Goal: Complete application form: Complete application form

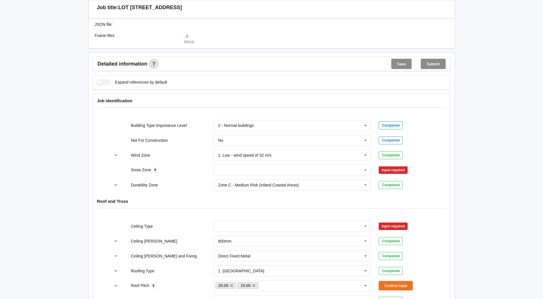
scroll to position [200, 0]
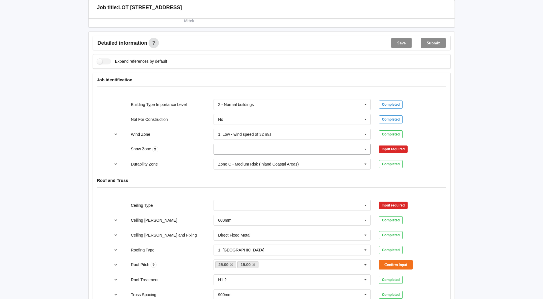
click at [364, 149] on icon at bounding box center [365, 149] width 9 height 11
click at [233, 160] on div "N0" at bounding box center [292, 159] width 157 height 11
click at [388, 147] on button "Confirm input" at bounding box center [396, 149] width 34 height 9
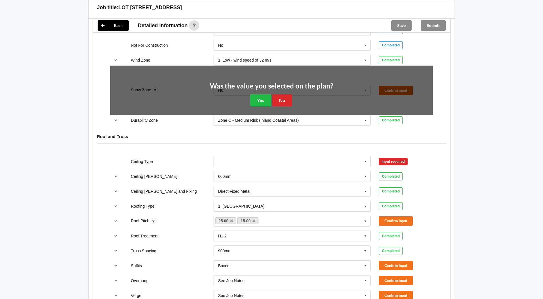
scroll to position [286, 0]
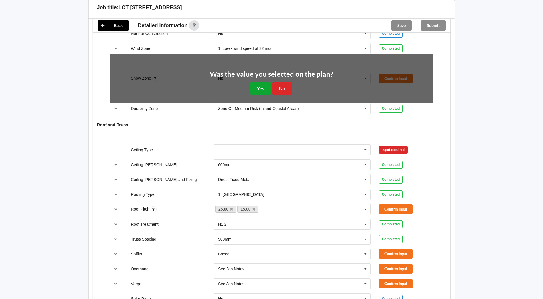
click at [259, 87] on button "Yes" at bounding box center [260, 88] width 21 height 12
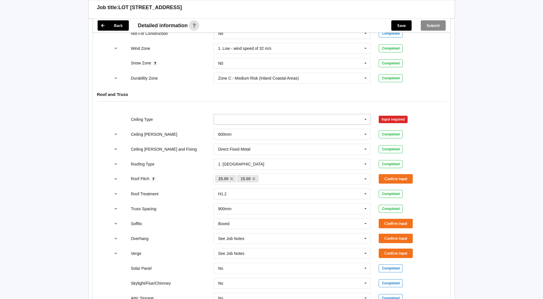
click at [365, 121] on icon at bounding box center [365, 119] width 9 height 11
click at [240, 159] on div "13mm Gib" at bounding box center [292, 161] width 157 height 11
click at [391, 118] on button "Confirm input" at bounding box center [396, 118] width 34 height 9
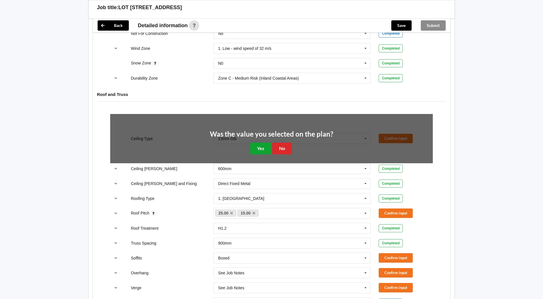
click at [261, 151] on button "Yes" at bounding box center [260, 149] width 21 height 12
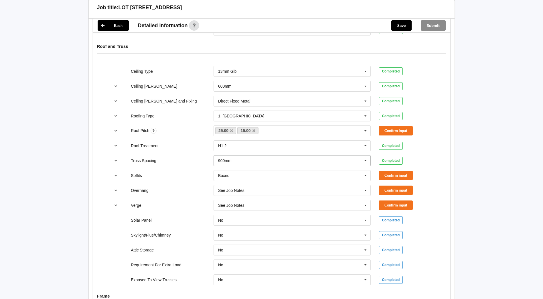
scroll to position [343, 0]
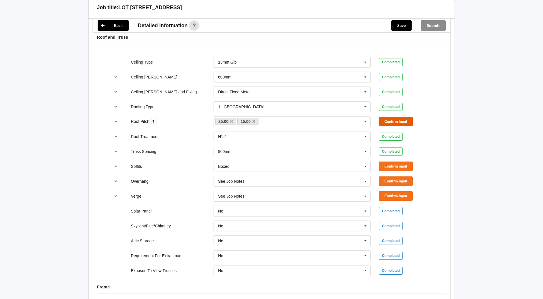
click at [387, 125] on button "Confirm input" at bounding box center [396, 121] width 34 height 9
click at [395, 169] on button "Confirm input" at bounding box center [396, 165] width 34 height 9
click at [388, 180] on button "Confirm input" at bounding box center [396, 180] width 34 height 9
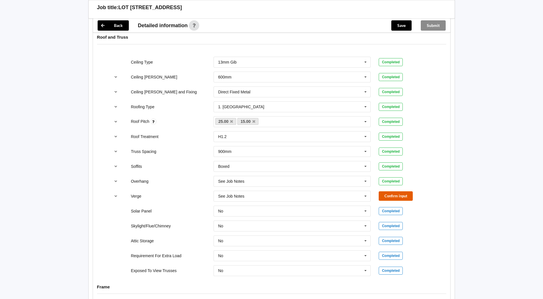
click at [388, 193] on button "Confirm input" at bounding box center [396, 195] width 34 height 9
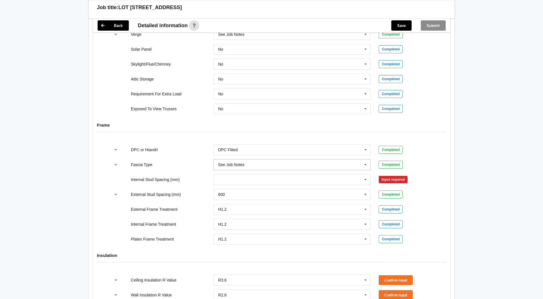
scroll to position [515, 0]
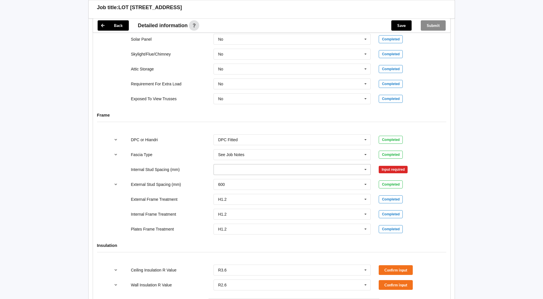
click at [367, 170] on icon at bounding box center [365, 169] width 9 height 11
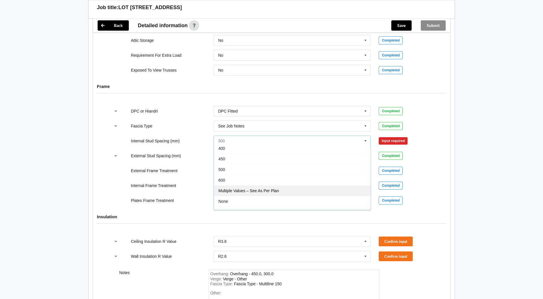
scroll to position [21, 0]
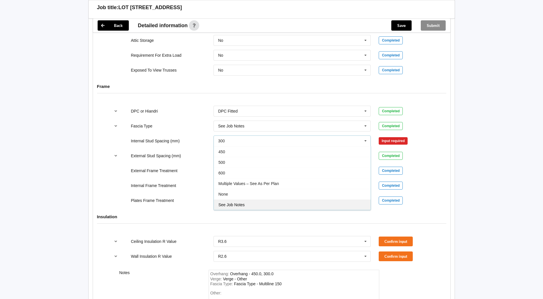
click at [234, 201] on div "See Job Notes" at bounding box center [292, 204] width 157 height 11
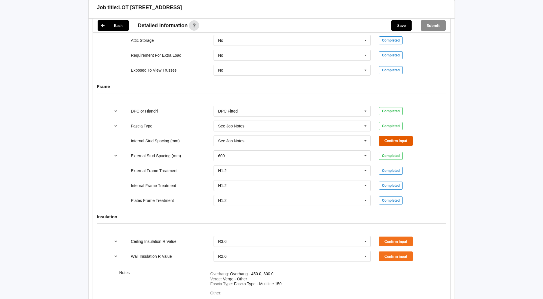
click at [387, 139] on button "Confirm input" at bounding box center [396, 140] width 34 height 9
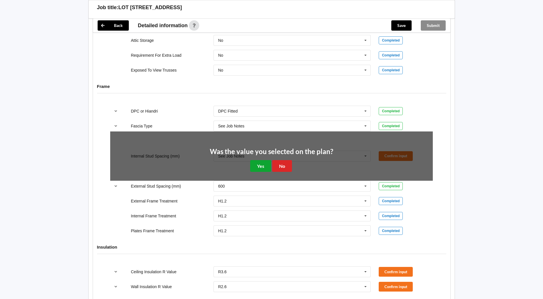
click at [255, 164] on button "Yes" at bounding box center [260, 166] width 21 height 12
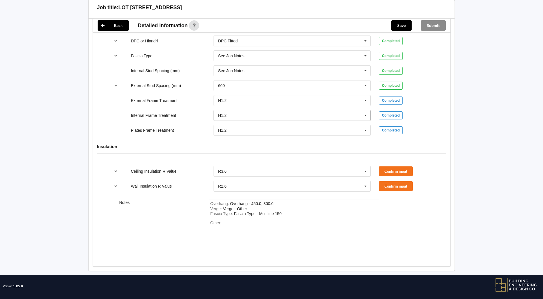
scroll to position [618, 0]
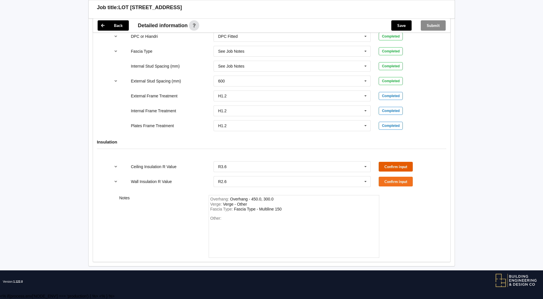
click at [393, 164] on button "Confirm input" at bounding box center [396, 166] width 34 height 9
click at [400, 182] on button "Confirm input" at bounding box center [396, 181] width 34 height 9
click at [397, 24] on button "Save" at bounding box center [401, 25] width 20 height 10
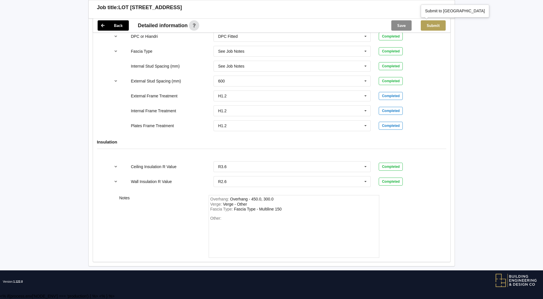
click at [434, 25] on button "Submit" at bounding box center [433, 25] width 25 height 10
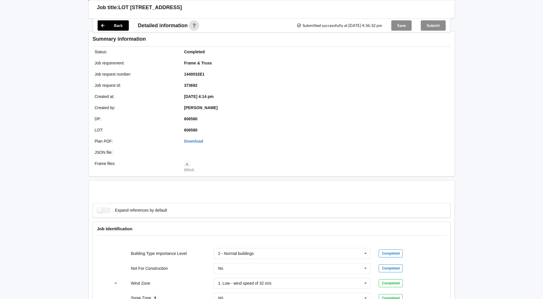
scroll to position [592, 0]
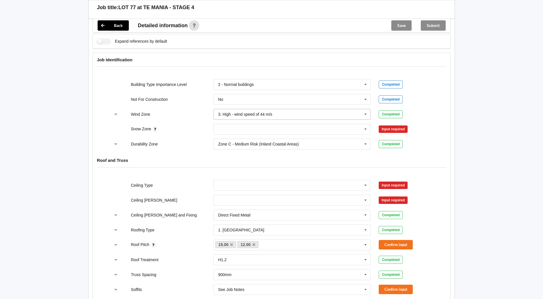
scroll to position [200, 0]
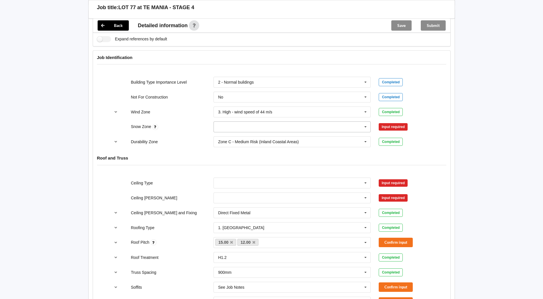
click at [365, 126] on icon at bounding box center [365, 127] width 9 height 11
click at [243, 137] on div "N0" at bounding box center [292, 137] width 157 height 11
click at [394, 128] on button "Confirm input" at bounding box center [396, 126] width 34 height 9
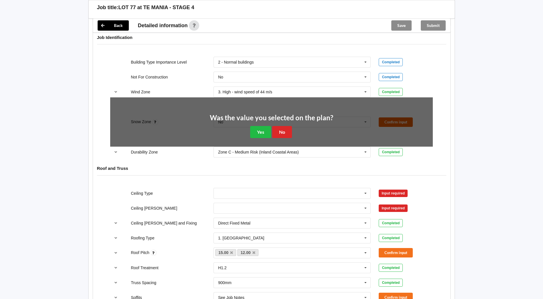
scroll to position [229, 0]
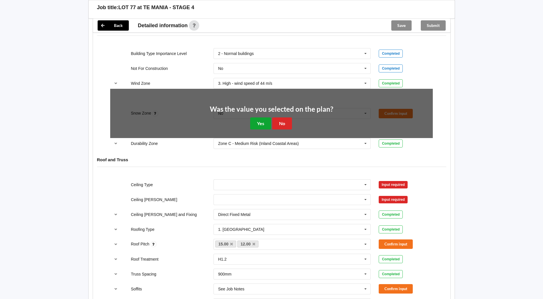
click at [256, 122] on button "Yes" at bounding box center [260, 123] width 21 height 12
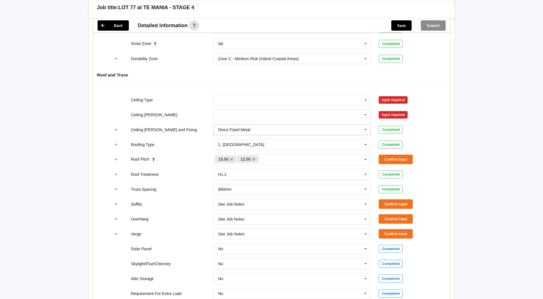
scroll to position [286, 0]
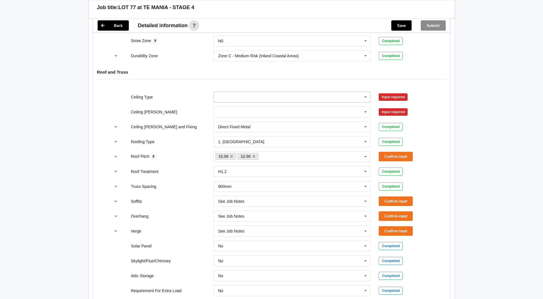
click at [222, 99] on input "text" at bounding box center [292, 97] width 157 height 10
click at [229, 138] on span "13mm Gib" at bounding box center [227, 139] width 19 height 5
click at [233, 114] on input "text" at bounding box center [292, 112] width 157 height 10
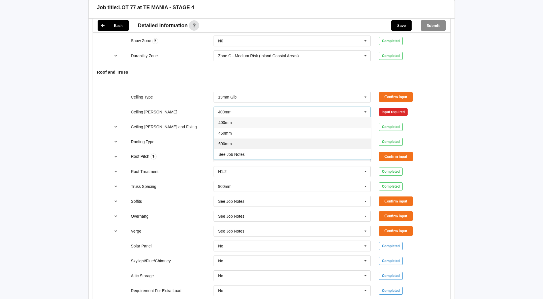
click at [231, 141] on div "600mm" at bounding box center [292, 143] width 157 height 11
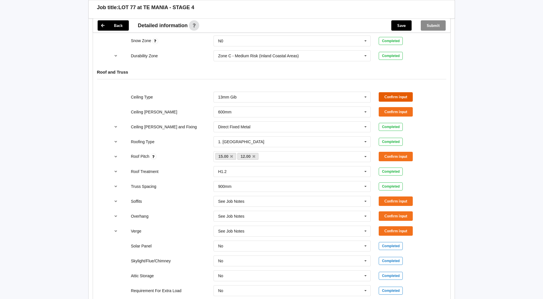
click at [401, 94] on button "Confirm input" at bounding box center [396, 96] width 34 height 9
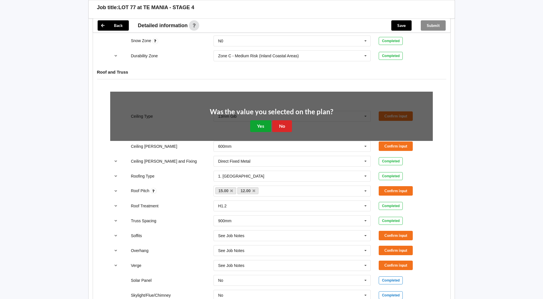
click at [253, 126] on button "Yes" at bounding box center [260, 126] width 21 height 12
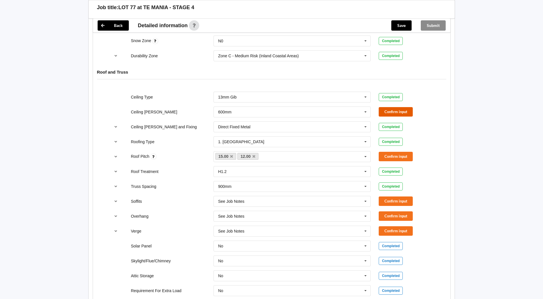
click at [393, 114] on button "Confirm input" at bounding box center [396, 111] width 34 height 9
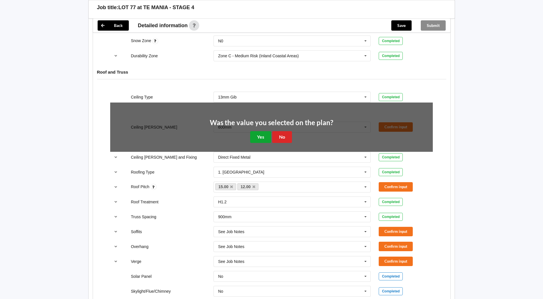
click at [251, 136] on button "Yes" at bounding box center [260, 137] width 21 height 12
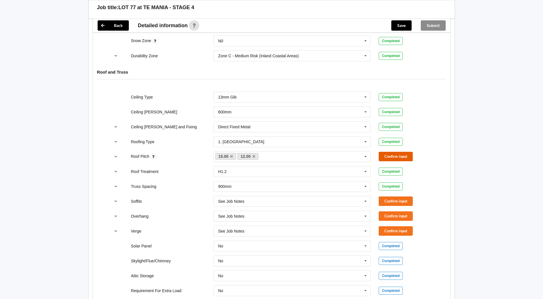
click at [389, 157] on button "Confirm input" at bounding box center [396, 156] width 34 height 9
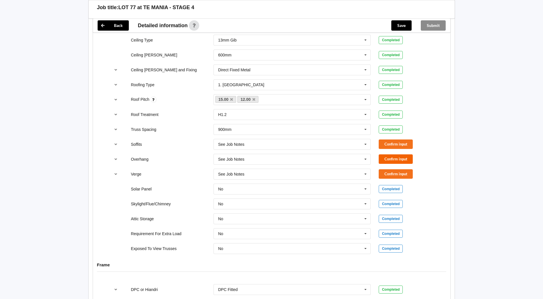
scroll to position [343, 0]
click at [409, 142] on button "Confirm input" at bounding box center [396, 143] width 34 height 9
click at [400, 161] on button "Confirm input" at bounding box center [396, 158] width 34 height 9
click at [398, 173] on button "Confirm input" at bounding box center [396, 173] width 34 height 9
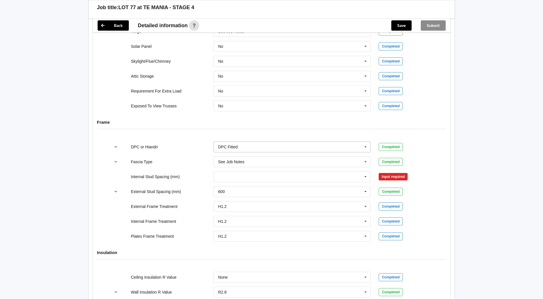
scroll to position [487, 0]
click at [356, 175] on input "text" at bounding box center [292, 176] width 157 height 10
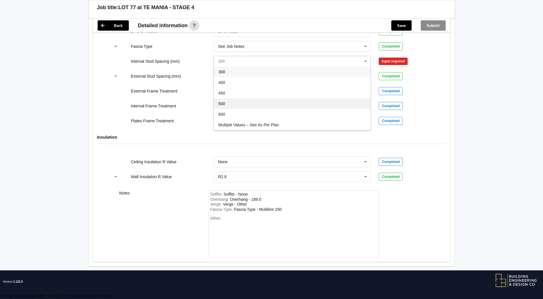
scroll to position [21, 0]
click at [233, 123] on span "See Job Notes" at bounding box center [231, 125] width 26 height 5
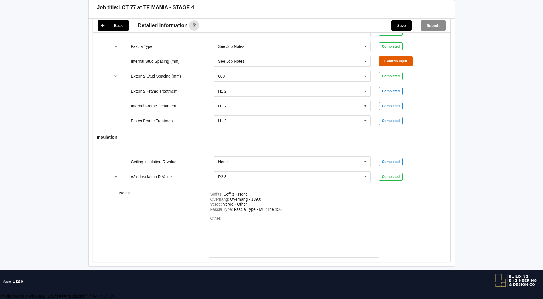
click at [401, 59] on button "Confirm input" at bounding box center [396, 60] width 34 height 9
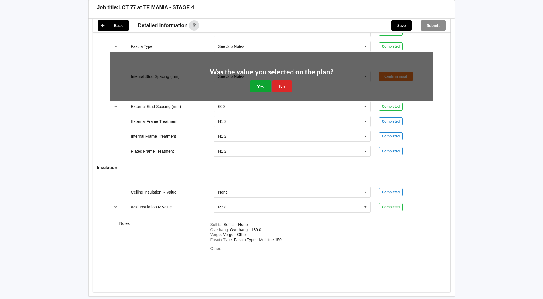
click at [258, 89] on button "Yes" at bounding box center [260, 86] width 21 height 12
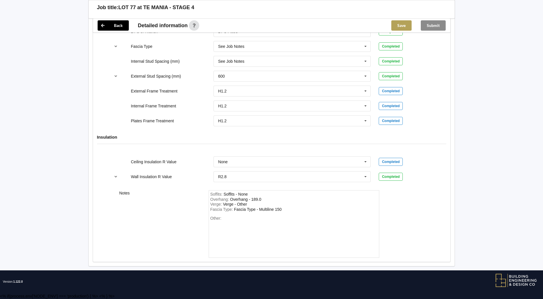
click at [401, 25] on button "Save" at bounding box center [401, 25] width 20 height 10
click at [433, 26] on button "Submit" at bounding box center [433, 25] width 25 height 10
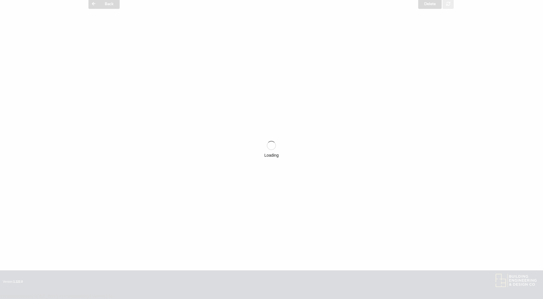
scroll to position [575, 0]
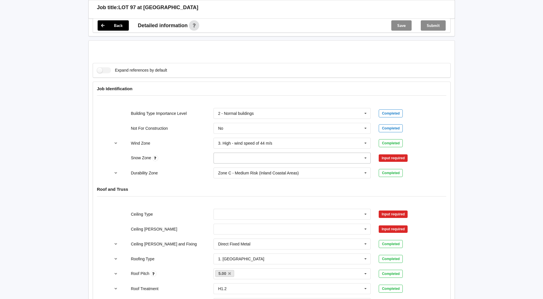
scroll to position [229, 0]
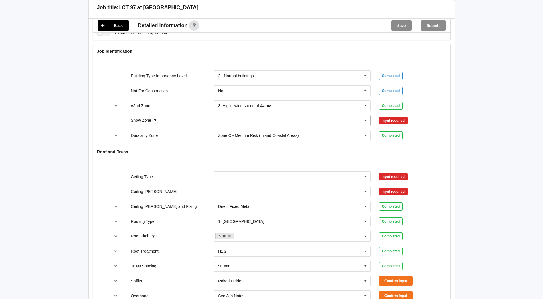
click at [363, 119] on icon at bounding box center [365, 120] width 9 height 11
click at [266, 130] on div "N0" at bounding box center [292, 131] width 157 height 11
click at [404, 117] on button "Confirm input" at bounding box center [396, 120] width 34 height 9
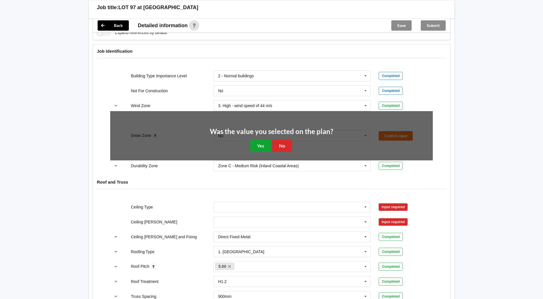
click at [263, 145] on button "Yes" at bounding box center [260, 146] width 21 height 12
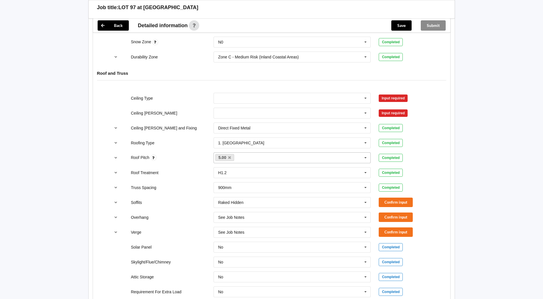
scroll to position [315, 0]
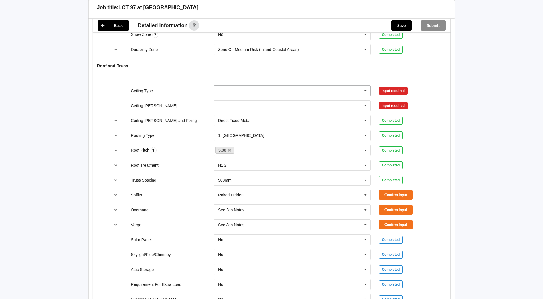
click at [336, 88] on input "text" at bounding box center [292, 91] width 157 height 10
click at [231, 134] on span "13mm Gib" at bounding box center [227, 133] width 19 height 5
click at [388, 93] on button "Confirm input" at bounding box center [396, 90] width 34 height 9
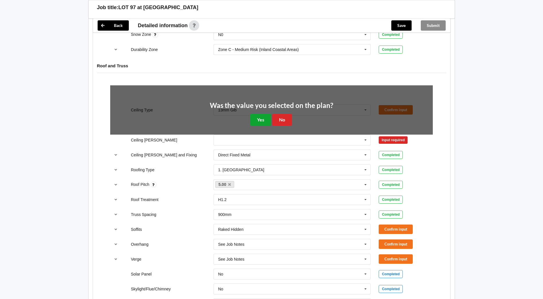
click at [259, 117] on button "Yes" at bounding box center [260, 120] width 21 height 12
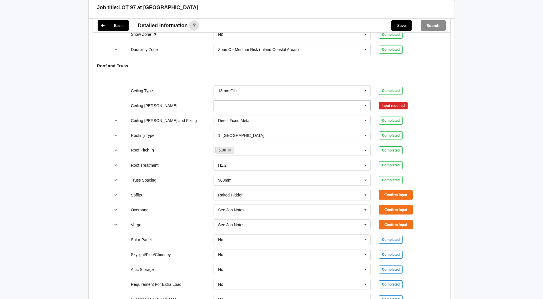
click at [284, 107] on input "text" at bounding box center [292, 105] width 157 height 10
click at [253, 136] on div "600mm" at bounding box center [292, 137] width 157 height 11
click at [391, 107] on button "Confirm input" at bounding box center [396, 105] width 34 height 9
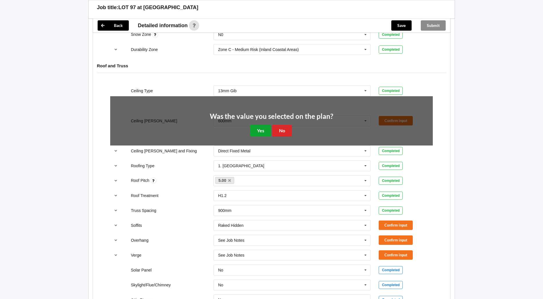
click at [258, 129] on button "Yes" at bounding box center [260, 131] width 21 height 12
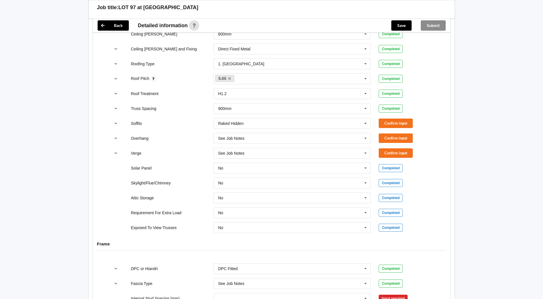
scroll to position [401, 0]
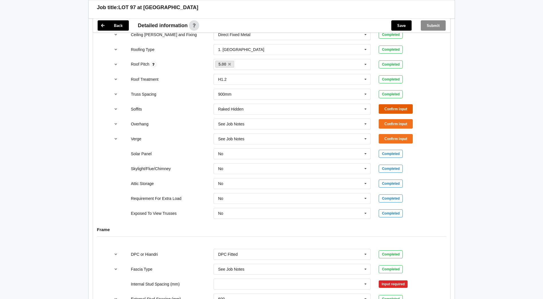
click at [391, 109] on button "Confirm input" at bounding box center [396, 108] width 34 height 9
click at [402, 124] on button "Confirm input" at bounding box center [396, 123] width 34 height 9
click at [391, 140] on button "Confirm input" at bounding box center [396, 138] width 34 height 9
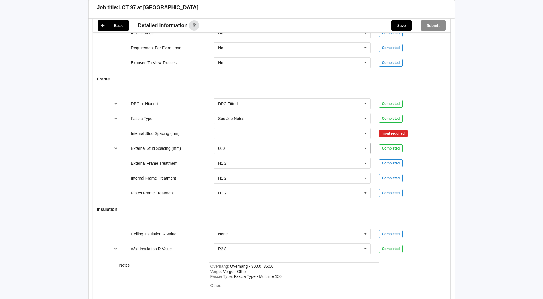
scroll to position [572, 0]
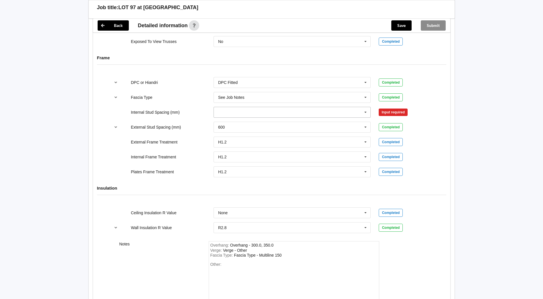
click at [358, 111] on input "text" at bounding box center [292, 112] width 157 height 10
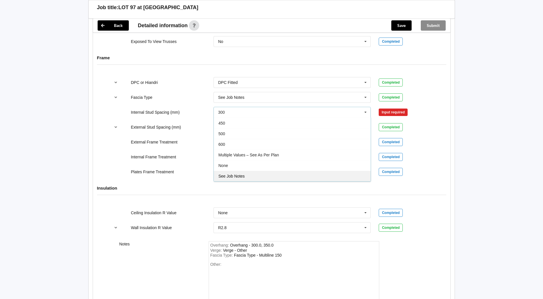
click at [246, 172] on div "See Job Notes" at bounding box center [292, 176] width 157 height 11
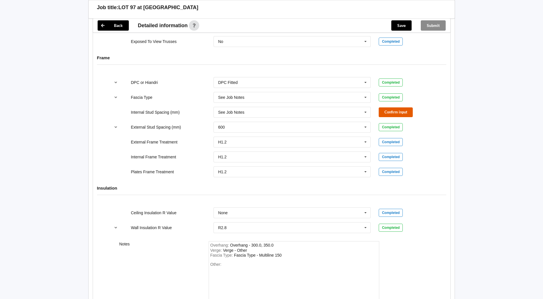
click at [399, 113] on button "Confirm input" at bounding box center [396, 111] width 34 height 9
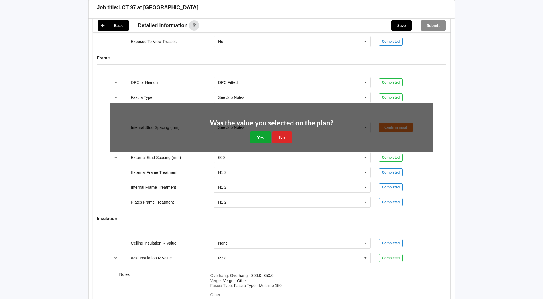
click at [267, 137] on button "Yes" at bounding box center [260, 137] width 21 height 12
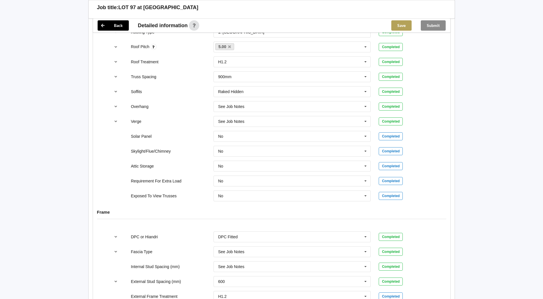
click at [400, 25] on button "Save" at bounding box center [401, 25] width 20 height 10
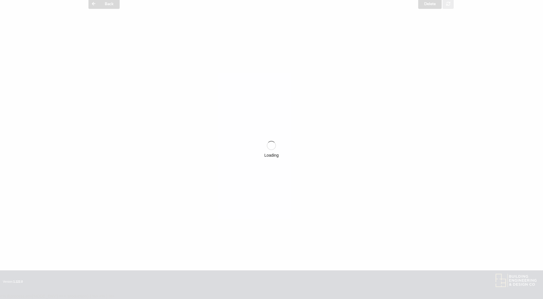
scroll to position [418, 0]
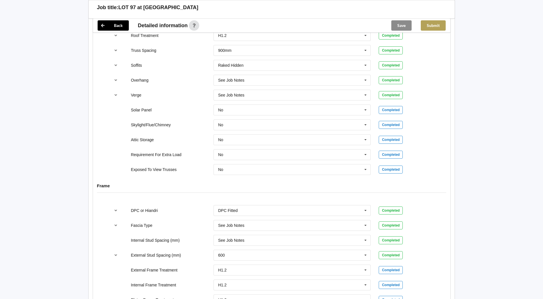
click at [438, 23] on button "Submit" at bounding box center [433, 25] width 25 height 10
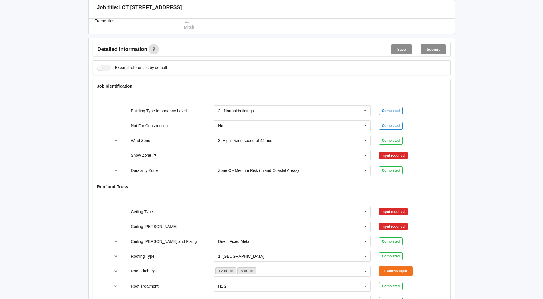
scroll to position [229, 0]
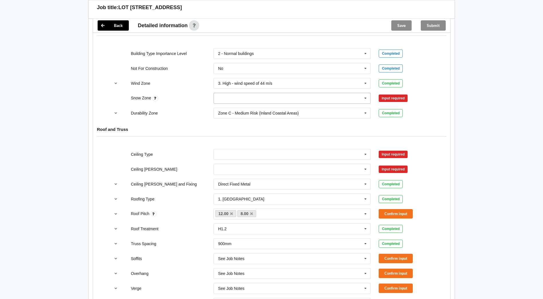
click at [363, 98] on icon at bounding box center [365, 98] width 9 height 11
click at [239, 112] on div "N0" at bounding box center [292, 108] width 157 height 11
click at [390, 96] on button "Confirm input" at bounding box center [396, 98] width 34 height 9
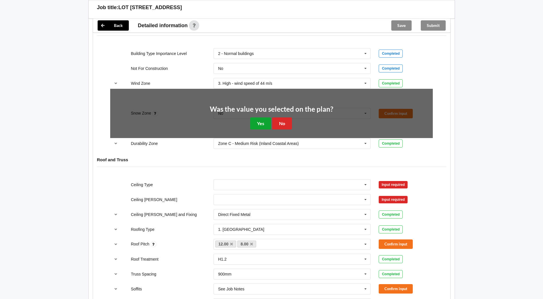
click at [256, 123] on button "Yes" at bounding box center [260, 123] width 21 height 12
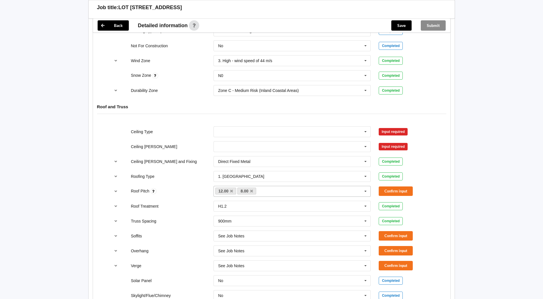
scroll to position [315, 0]
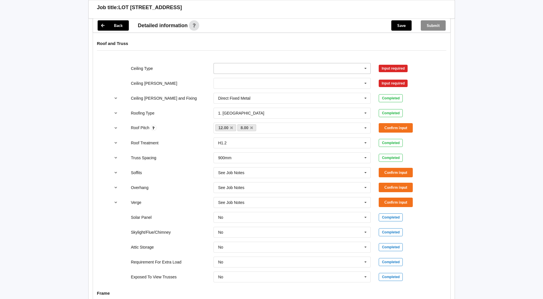
click at [367, 70] on icon at bounding box center [365, 68] width 9 height 11
click at [229, 109] on span "13mm Gib" at bounding box center [227, 110] width 19 height 5
click at [365, 86] on icon at bounding box center [365, 83] width 9 height 11
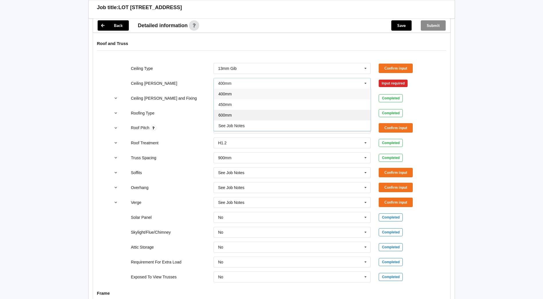
click at [240, 116] on div "600mm" at bounding box center [292, 115] width 157 height 11
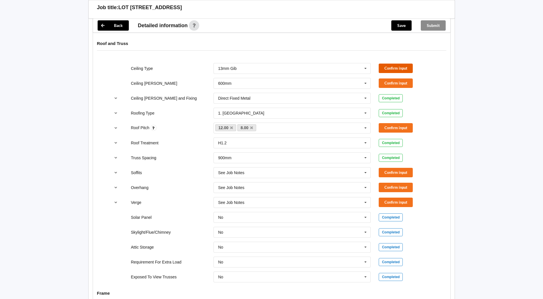
click at [402, 68] on button "Confirm input" at bounding box center [396, 68] width 34 height 9
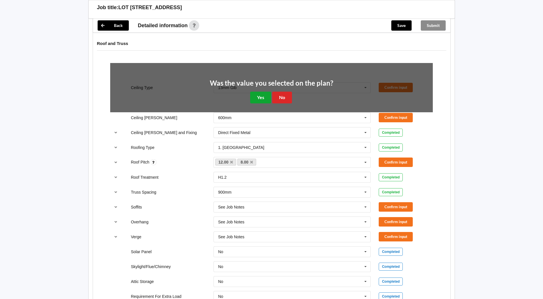
click at [260, 96] on button "Yes" at bounding box center [260, 98] width 21 height 12
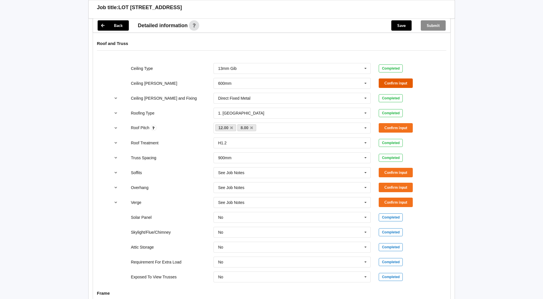
click at [395, 82] on button "Confirm input" at bounding box center [396, 82] width 34 height 9
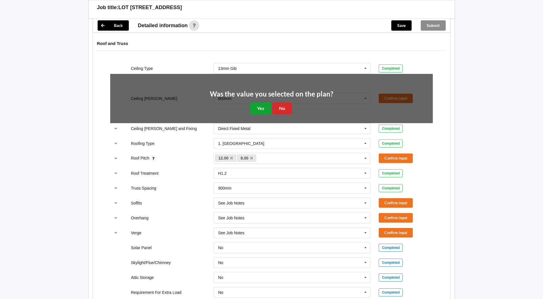
click at [260, 108] on button "Yes" at bounding box center [260, 108] width 21 height 12
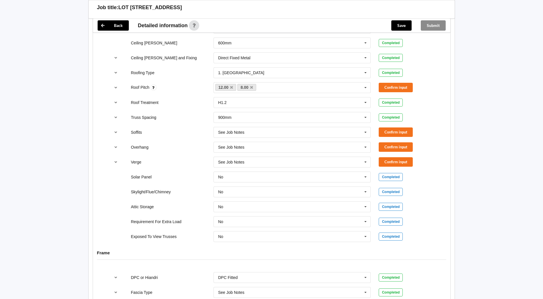
scroll to position [372, 0]
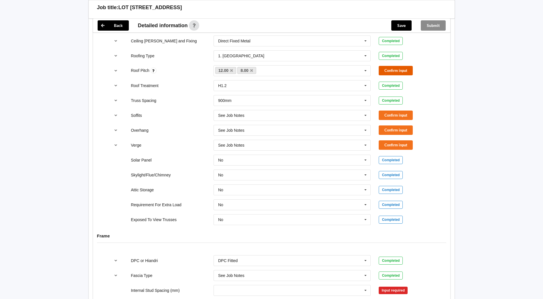
click at [392, 73] on button "Confirm input" at bounding box center [396, 70] width 34 height 9
click at [393, 116] on button "Confirm input" at bounding box center [396, 114] width 34 height 9
click at [398, 134] on button "Confirm input" at bounding box center [396, 129] width 34 height 9
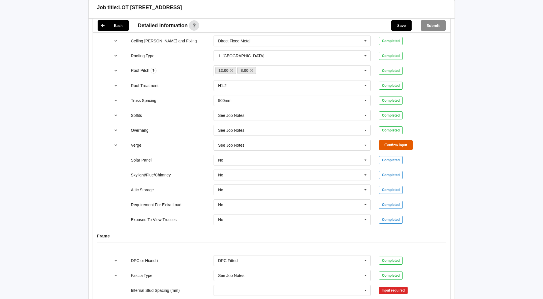
click at [395, 147] on button "Confirm input" at bounding box center [396, 144] width 34 height 9
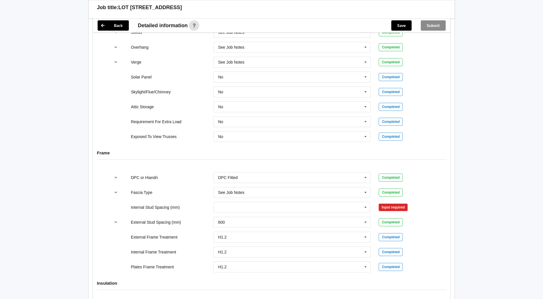
scroll to position [458, 0]
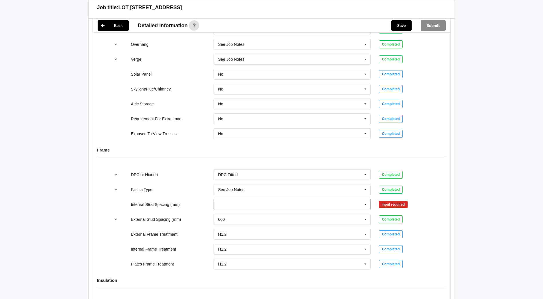
click at [365, 201] on icon at bounding box center [365, 204] width 9 height 11
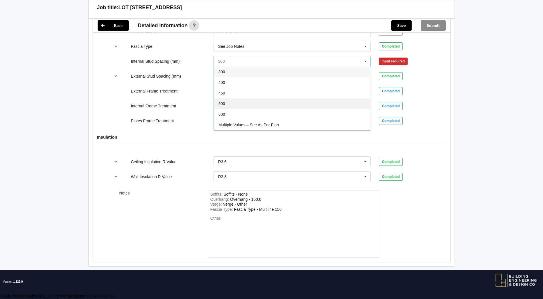
scroll to position [21, 0]
click at [226, 126] on span "See Job Notes" at bounding box center [231, 125] width 26 height 5
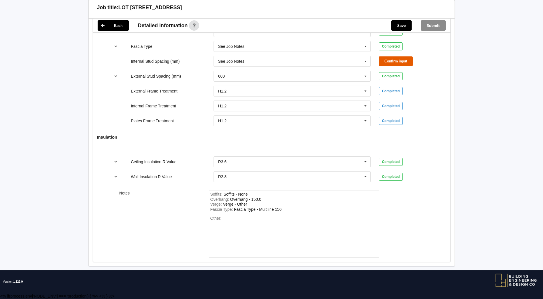
click at [395, 59] on button "Confirm input" at bounding box center [396, 60] width 34 height 9
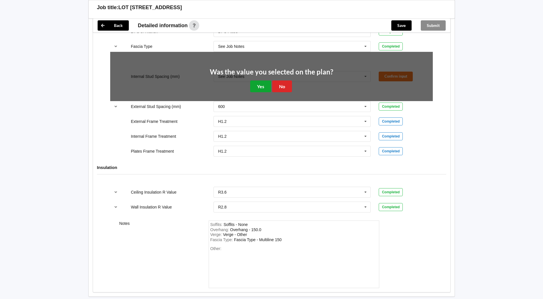
click at [261, 88] on button "Yes" at bounding box center [260, 86] width 21 height 12
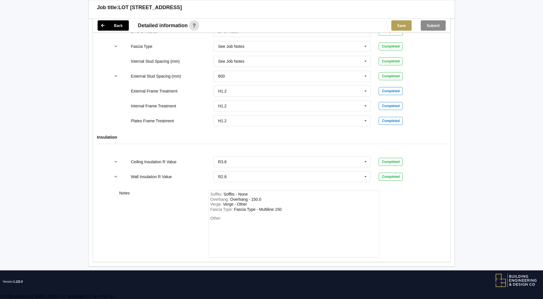
click at [400, 23] on button "Save" at bounding box center [401, 25] width 20 height 10
click at [434, 23] on button "Submit" at bounding box center [433, 25] width 25 height 10
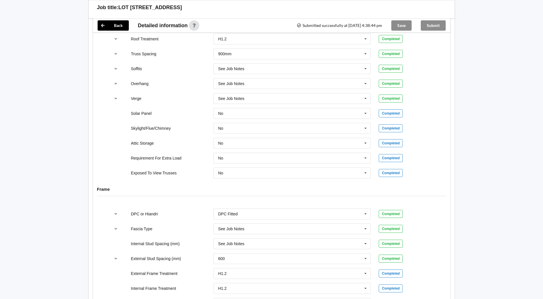
scroll to position [317, 0]
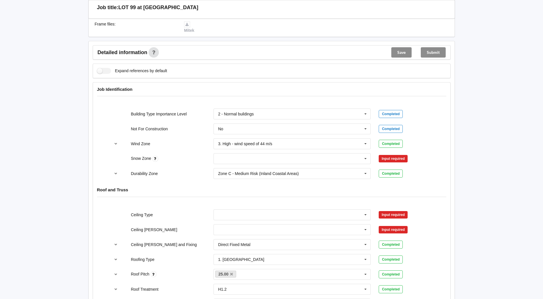
scroll to position [200, 0]
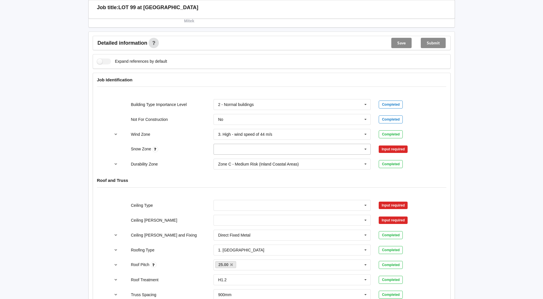
click at [336, 146] on input "text" at bounding box center [292, 149] width 157 height 10
click at [243, 157] on div "N0" at bounding box center [292, 159] width 157 height 11
click at [385, 151] on button "Confirm input" at bounding box center [396, 149] width 34 height 9
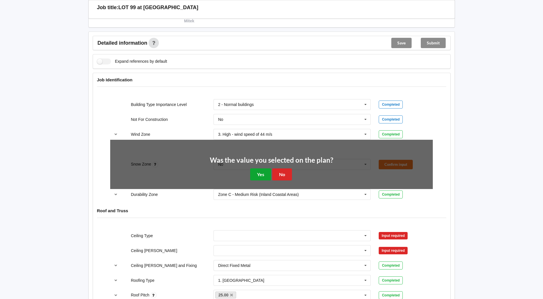
click at [252, 173] on button "Yes" at bounding box center [260, 174] width 21 height 12
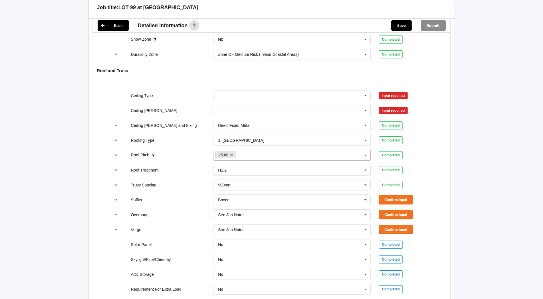
scroll to position [315, 0]
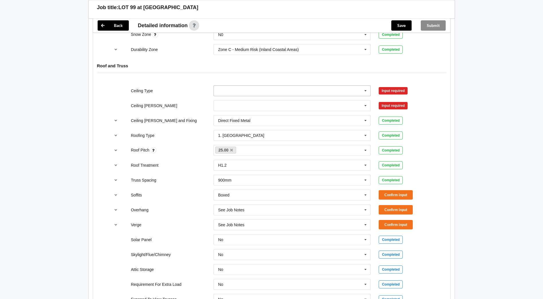
click at [342, 90] on input "text" at bounding box center [292, 91] width 157 height 10
click at [237, 130] on div "13mm Gib" at bounding box center [292, 133] width 157 height 11
click at [263, 104] on input "text" at bounding box center [292, 105] width 157 height 10
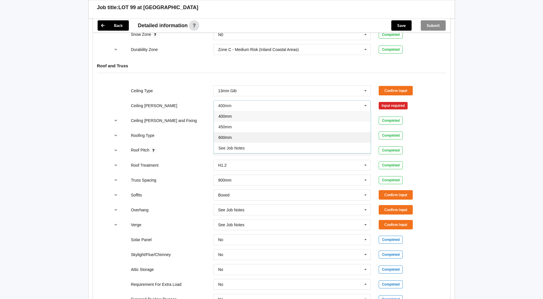
click at [233, 141] on div "600mm" at bounding box center [292, 137] width 157 height 11
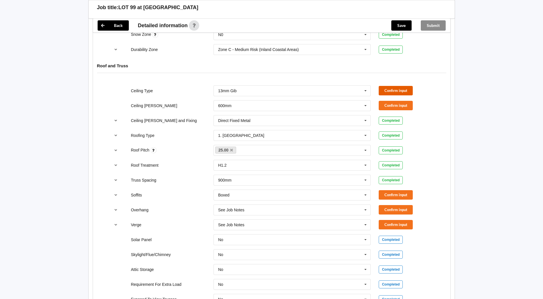
click at [400, 87] on button "Confirm input" at bounding box center [396, 90] width 34 height 9
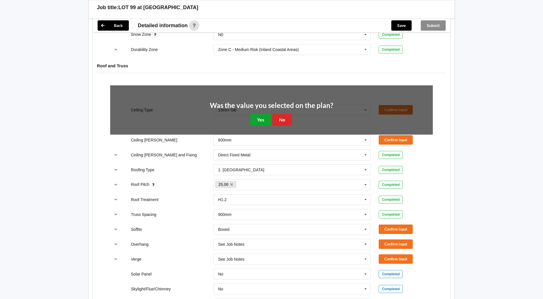
click at [260, 117] on button "Yes" at bounding box center [260, 120] width 21 height 12
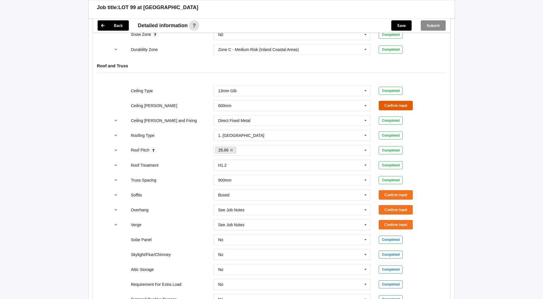
click at [401, 110] on button "Confirm input" at bounding box center [396, 105] width 34 height 9
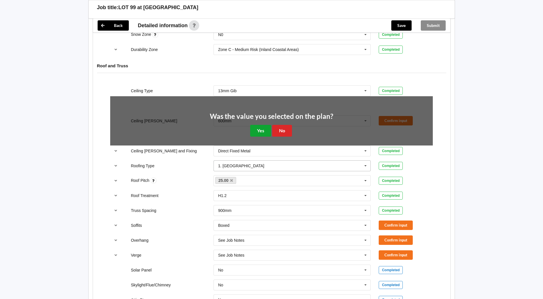
click at [259, 133] on button "Yes" at bounding box center [260, 131] width 21 height 12
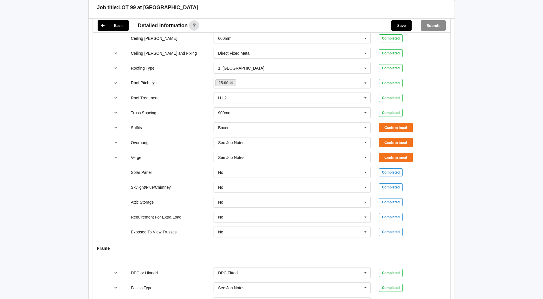
scroll to position [401, 0]
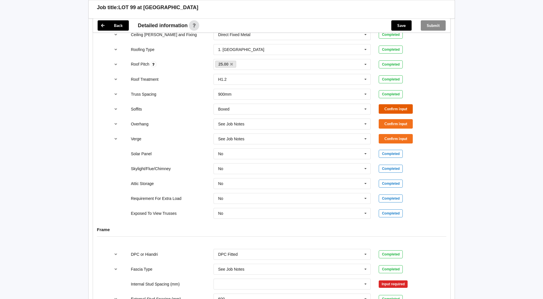
click at [403, 111] on button "Confirm input" at bounding box center [396, 108] width 34 height 9
click at [395, 124] on button "Confirm input" at bounding box center [396, 123] width 34 height 9
click at [389, 139] on button "Confirm input" at bounding box center [396, 138] width 34 height 9
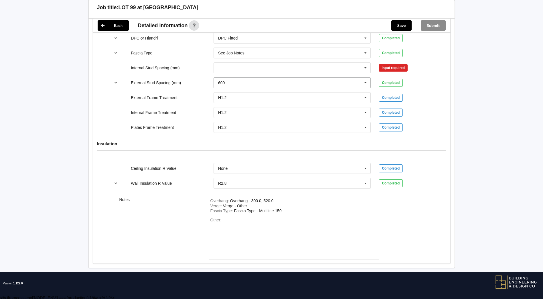
scroll to position [618, 0]
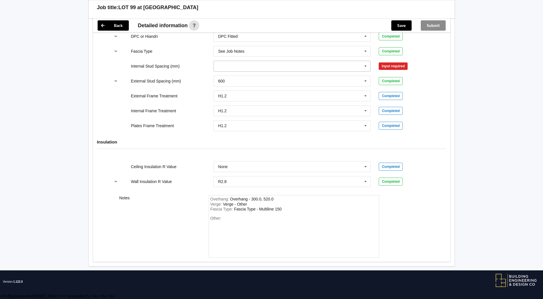
click at [363, 67] on icon at bounding box center [365, 66] width 9 height 11
click at [256, 128] on div "See Job Notes" at bounding box center [292, 129] width 157 height 11
click at [413, 69] on button "Confirm input" at bounding box center [396, 65] width 34 height 9
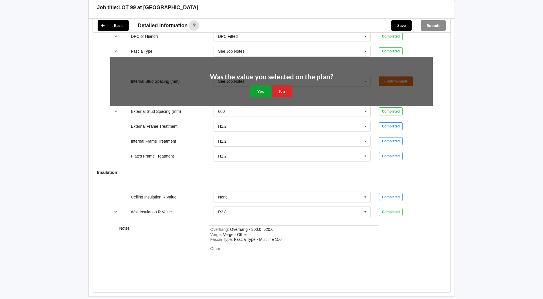
click at [254, 94] on button "Yes" at bounding box center [260, 91] width 21 height 12
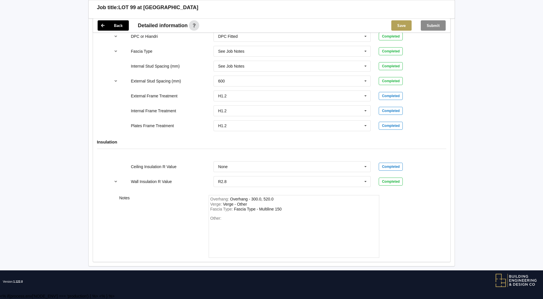
click at [398, 23] on button "Save" at bounding box center [401, 25] width 20 height 10
click at [434, 25] on button "Submit" at bounding box center [433, 25] width 25 height 10
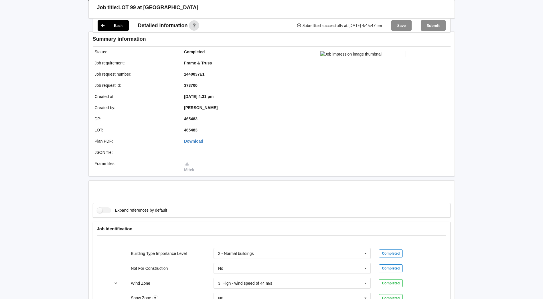
scroll to position [592, 0]
